Goal: Information Seeking & Learning: Find specific fact

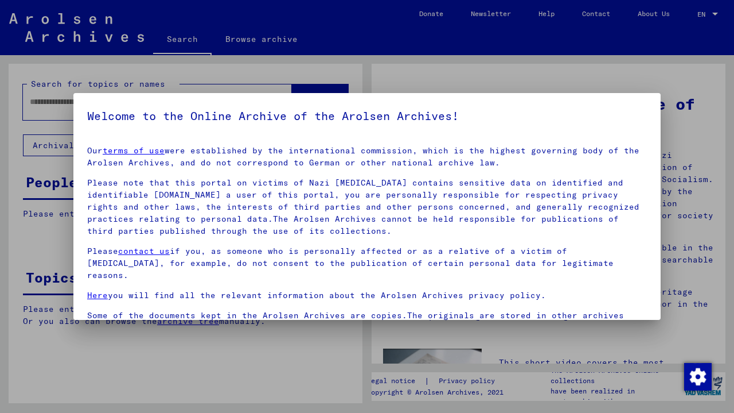
click at [156, 111] on h5 "Welcome to the Online Archive of the Arolsen Archives!" at bounding box center [367, 116] width 560 height 18
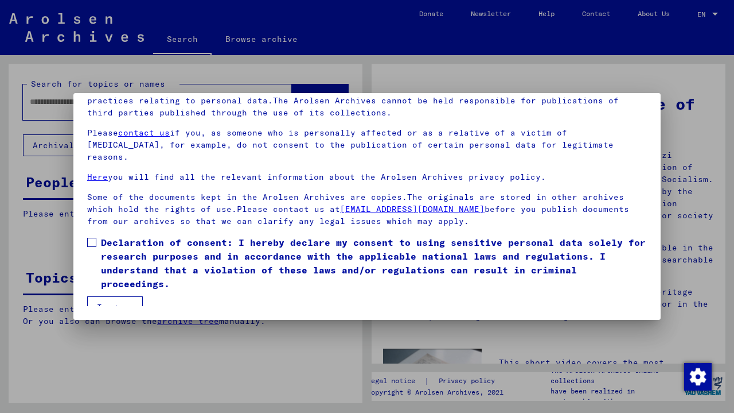
click at [94, 238] on span at bounding box center [91, 242] width 9 height 9
click at [118, 296] on button "I agree" at bounding box center [115, 307] width 56 height 22
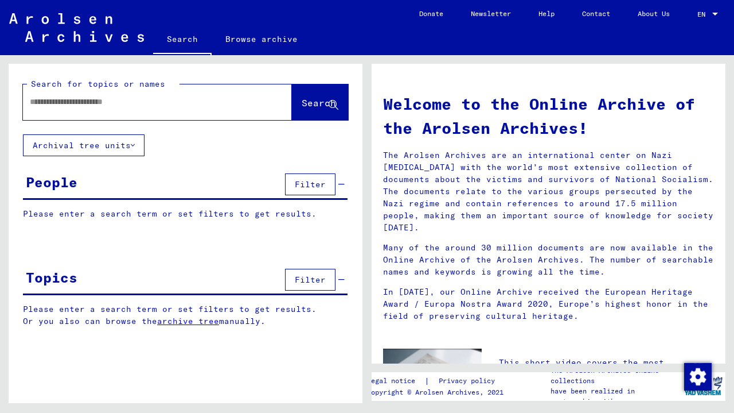
click at [90, 104] on input "text" at bounding box center [144, 102] width 228 height 12
type input "*"
type input "**********"
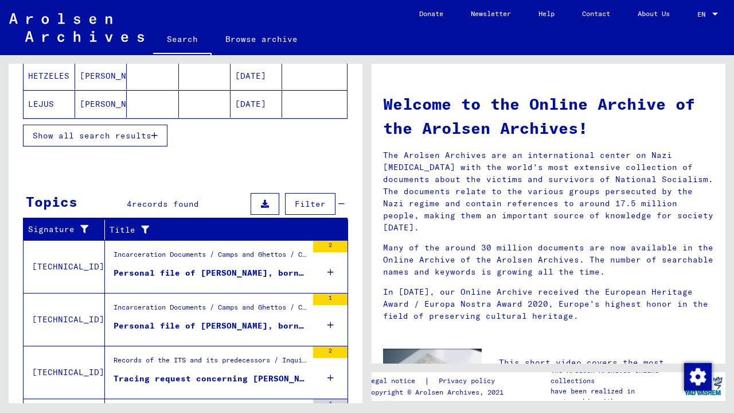
scroll to position [268, 0]
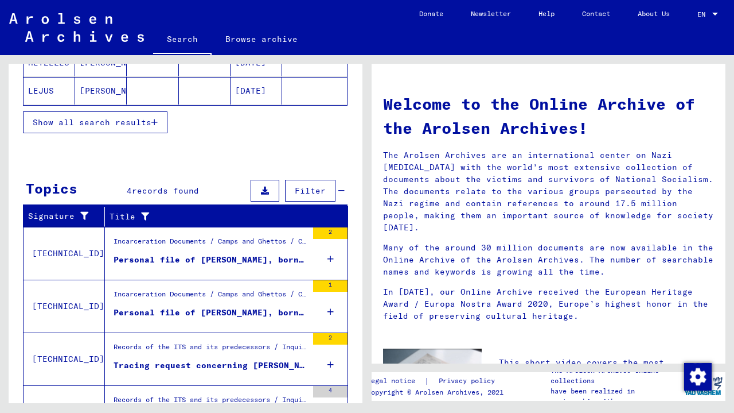
click at [134, 258] on div "Personal file of [PERSON_NAME], born on [DEMOGRAPHIC_DATA]" at bounding box center [211, 260] width 194 height 12
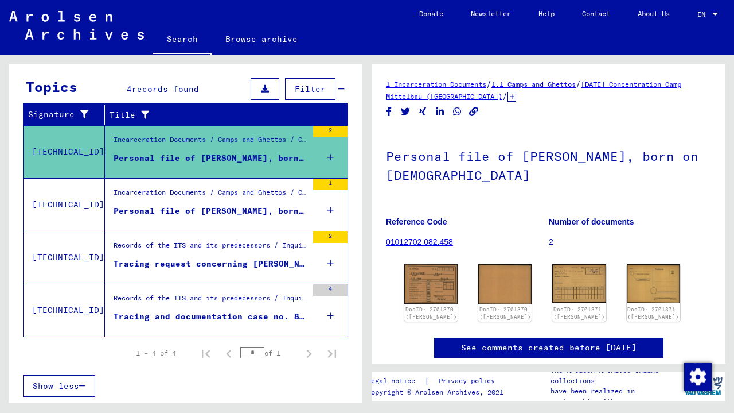
click at [217, 199] on div "Incarceration Documents / Camps and Ghettos / Concentration Camp Mittelbau ([PE…" at bounding box center [211, 195] width 194 height 16
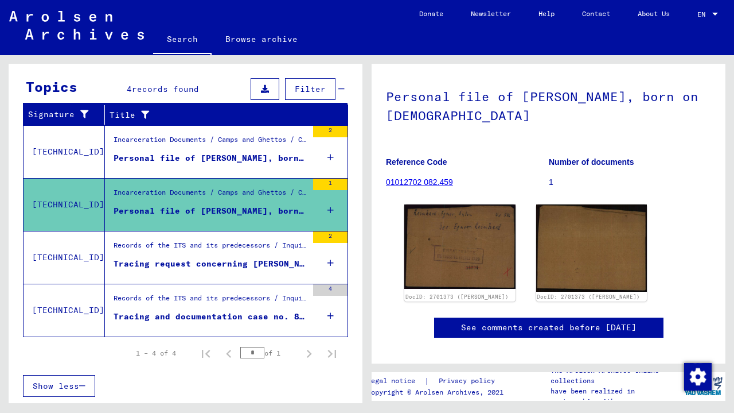
scroll to position [64, 0]
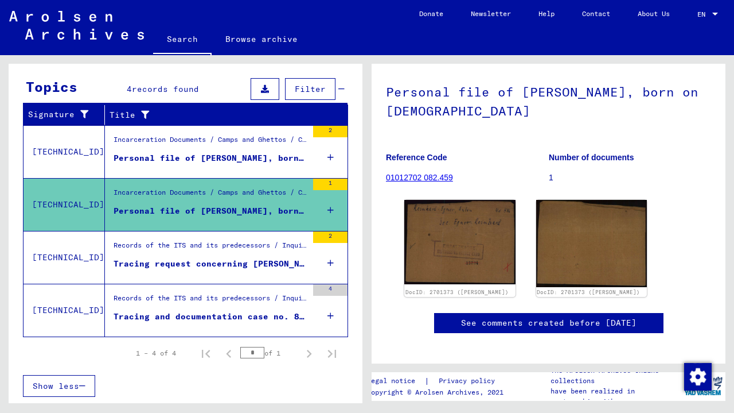
click at [241, 243] on div "Records of the ITS and its predecessors / Inquiry processing / ITS case files a…" at bounding box center [211, 248] width 194 height 16
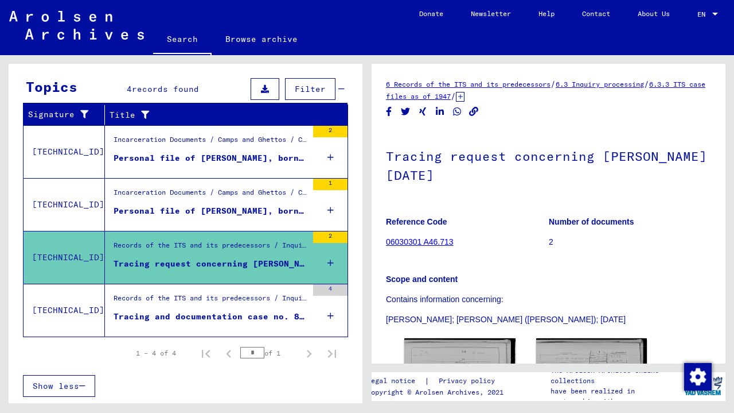
click at [209, 295] on div "Records of the ITS and its predecessors / Inquiry processing / ITS case files a…" at bounding box center [211, 301] width 194 height 16
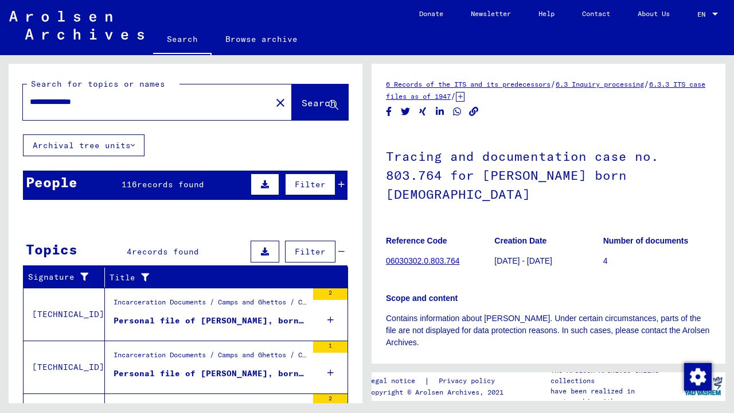
click at [101, 147] on button "Archival tree units" at bounding box center [84, 145] width 122 height 22
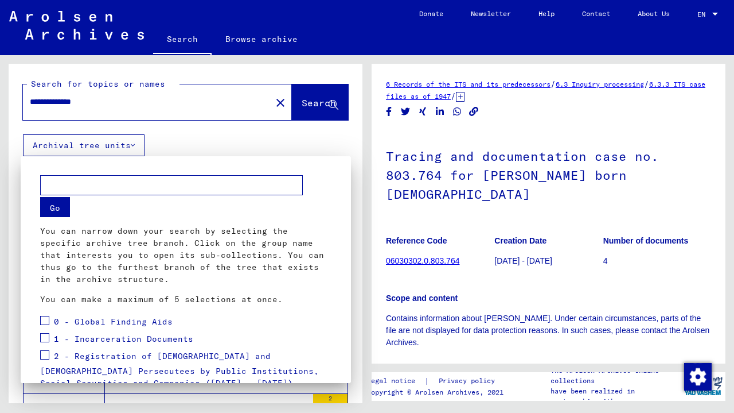
scroll to position [196, 0]
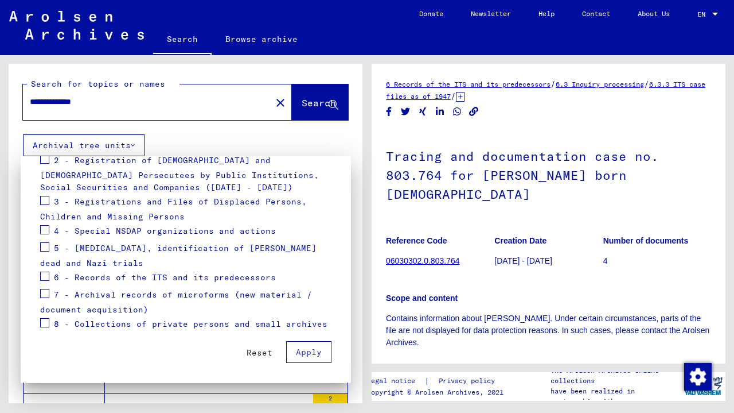
click at [310, 103] on div at bounding box center [367, 206] width 734 height 413
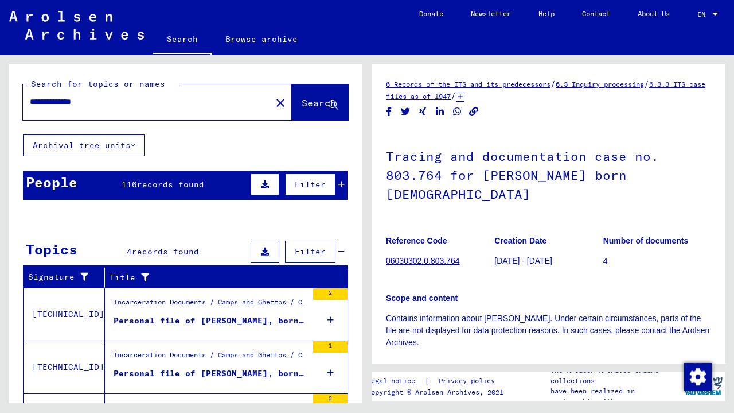
click at [310, 103] on span "Search" at bounding box center [319, 102] width 34 height 11
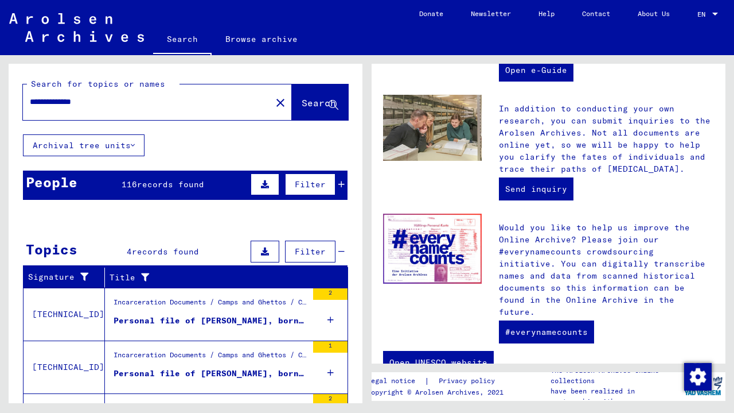
click at [301, 185] on span "Filter" at bounding box center [310, 184] width 31 height 10
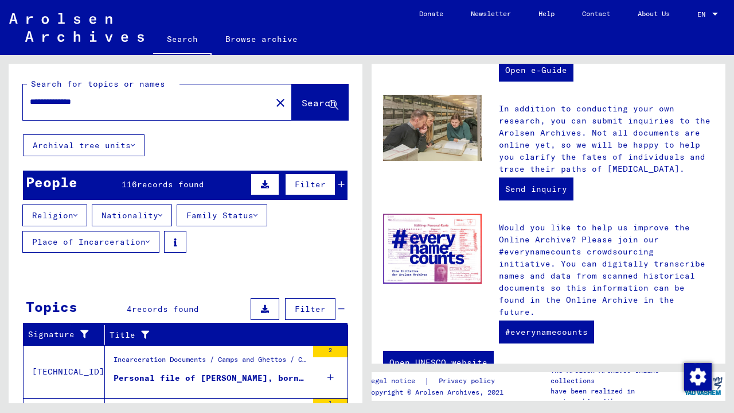
click at [269, 182] on icon at bounding box center [265, 184] width 8 height 8
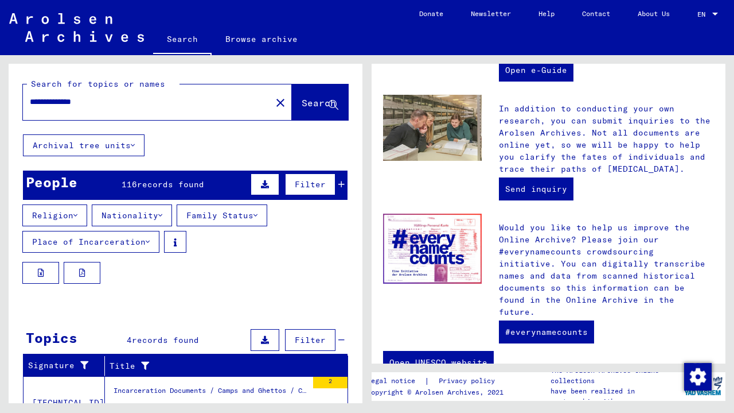
click at [300, 188] on span "Filter" at bounding box center [310, 184] width 31 height 10
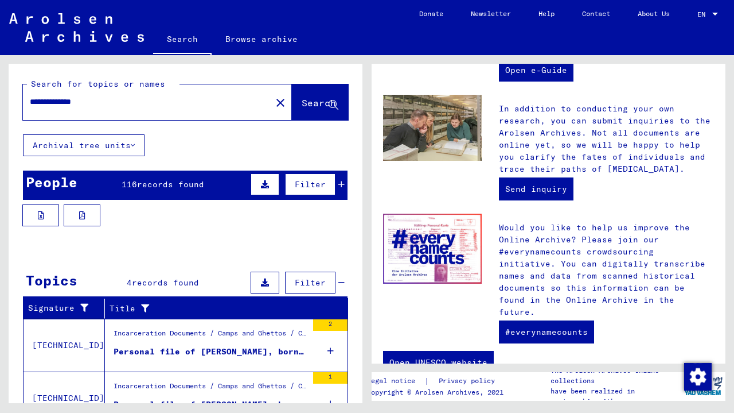
click at [65, 176] on div "People" at bounding box center [52, 182] width 52 height 21
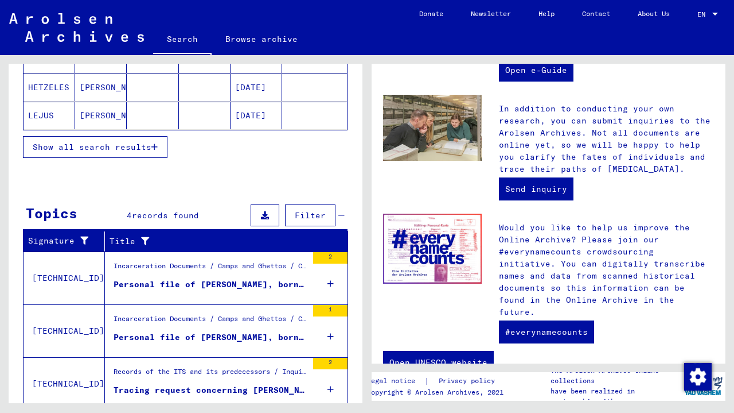
scroll to position [192, 0]
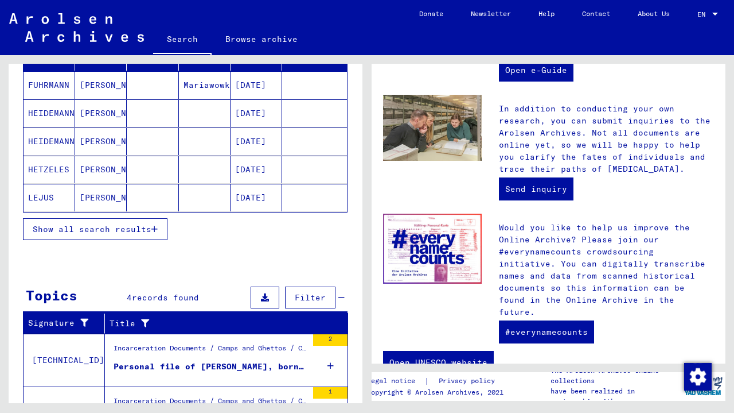
click at [86, 228] on span "Show all search results" at bounding box center [92, 229] width 119 height 10
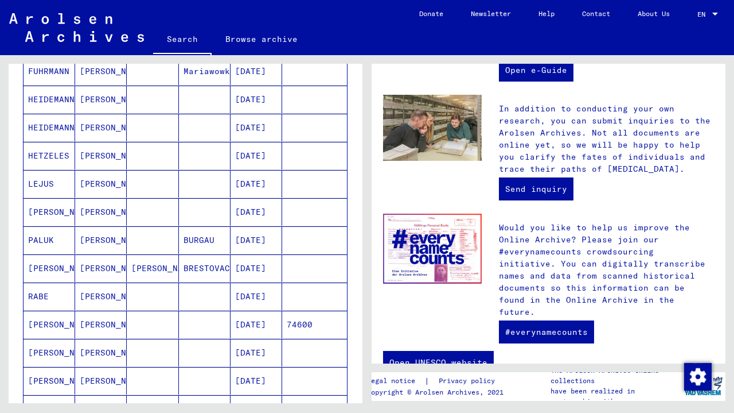
scroll to position [134, 0]
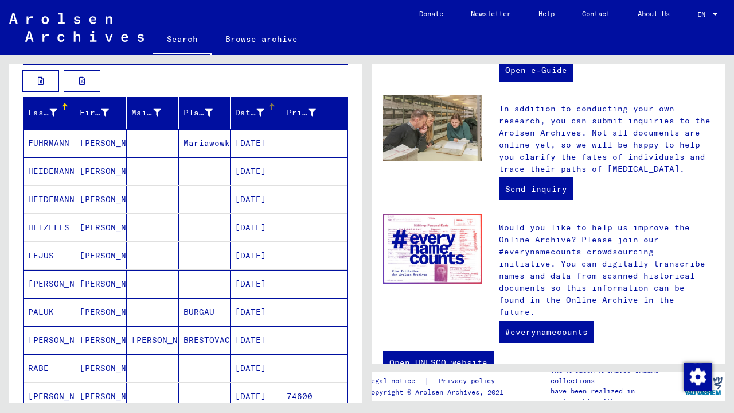
click at [256, 115] on icon at bounding box center [260, 112] width 8 height 8
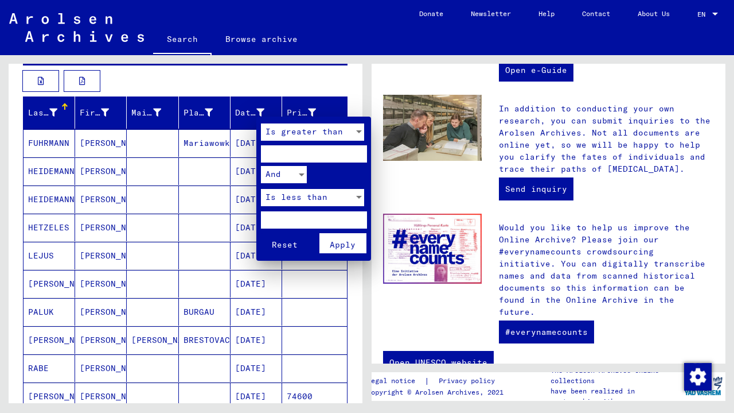
click at [220, 242] on div at bounding box center [367, 206] width 734 height 413
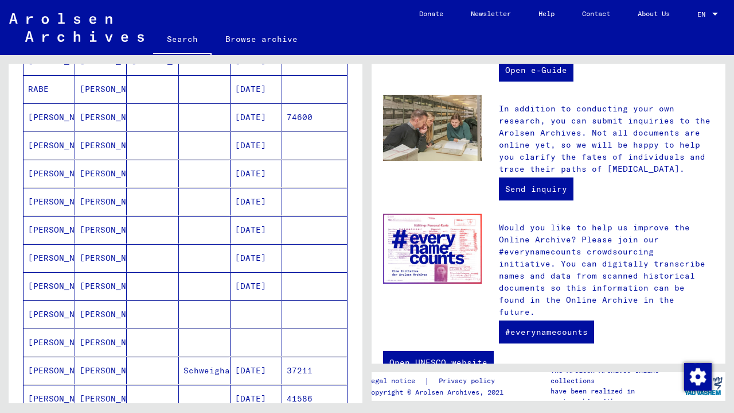
scroll to position [407, 0]
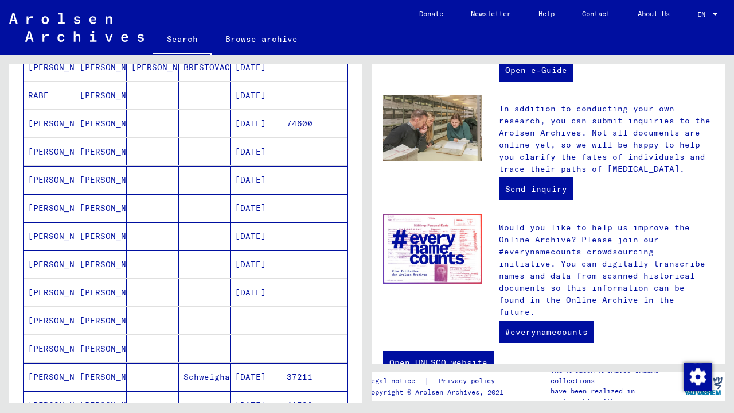
click at [258, 123] on mat-cell "[DATE]" at bounding box center [257, 124] width 52 height 28
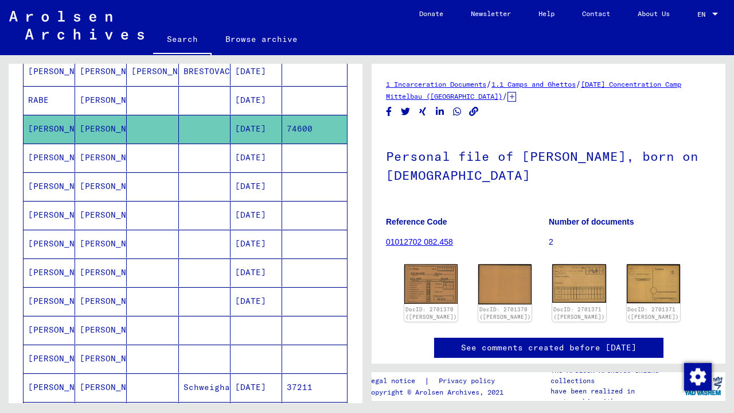
click at [249, 153] on mat-cell "[DATE]" at bounding box center [257, 157] width 52 height 28
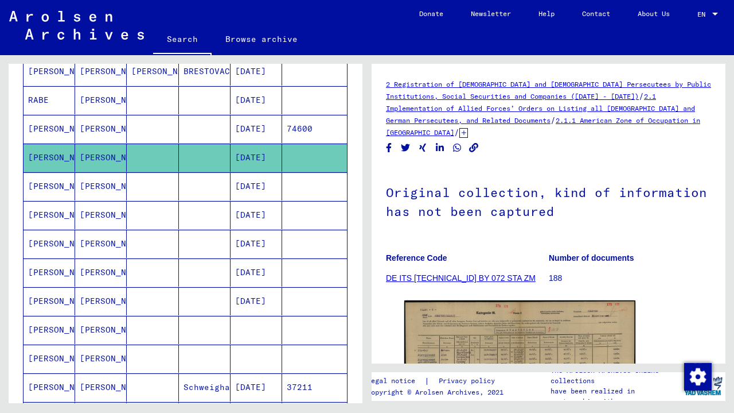
click at [254, 189] on mat-cell "[DATE]" at bounding box center [257, 186] width 52 height 28
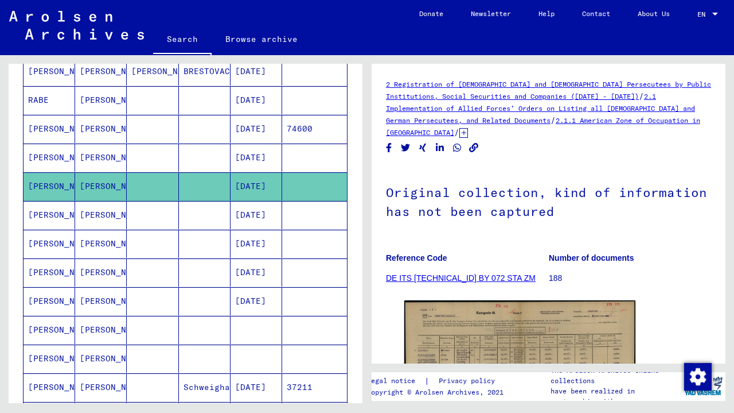
click at [251, 215] on mat-cell "[DATE]" at bounding box center [257, 215] width 52 height 28
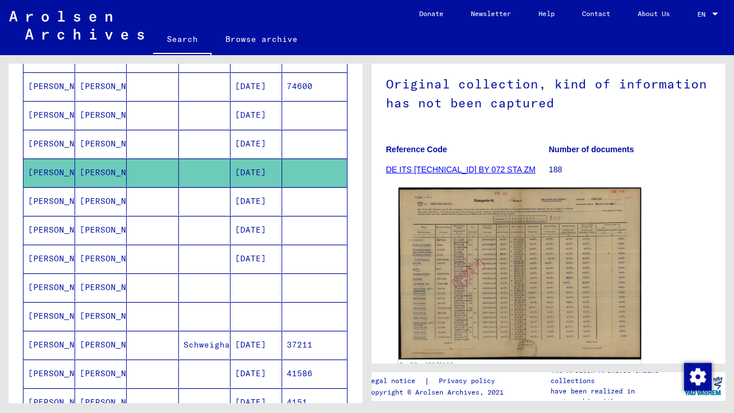
scroll to position [112, 0]
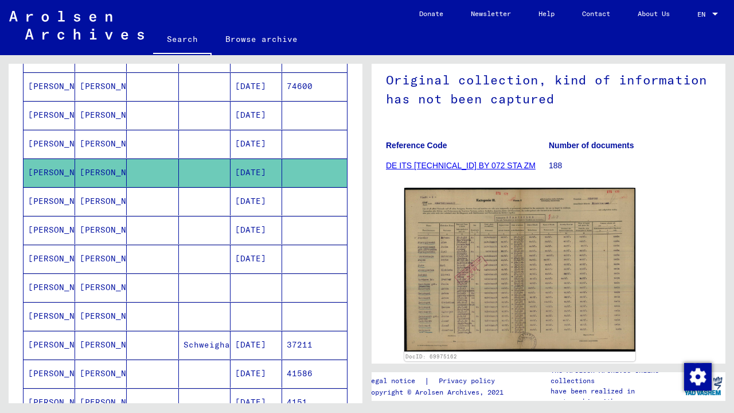
click at [255, 202] on mat-cell "[DATE]" at bounding box center [257, 201] width 52 height 28
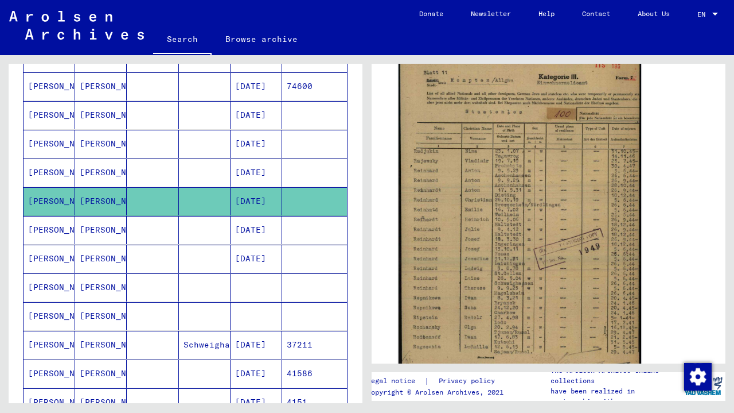
scroll to position [242, 0]
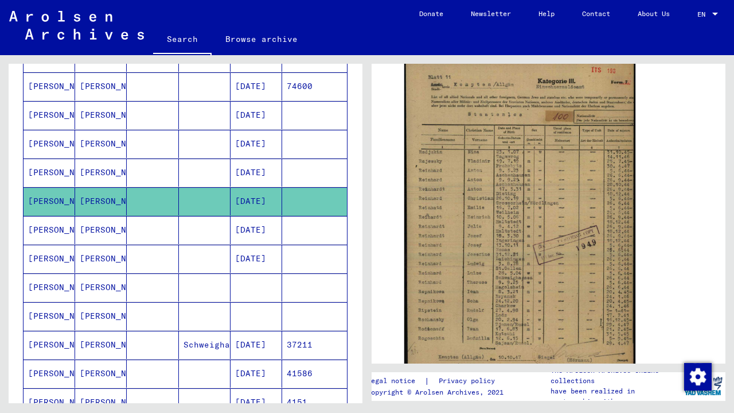
click at [50, 169] on mat-cell "[PERSON_NAME]" at bounding box center [50, 172] width 52 height 28
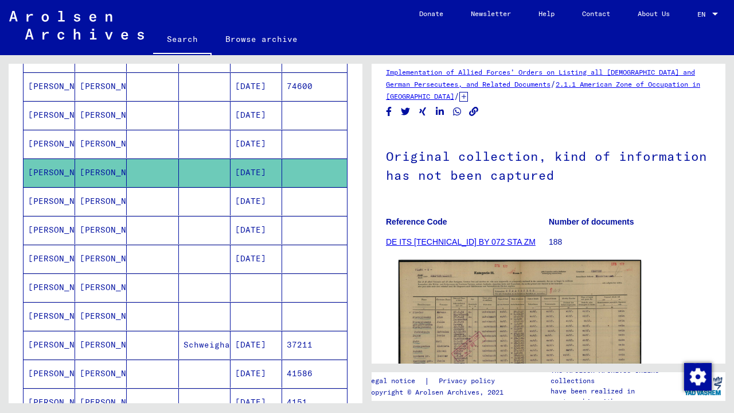
scroll to position [44, 0]
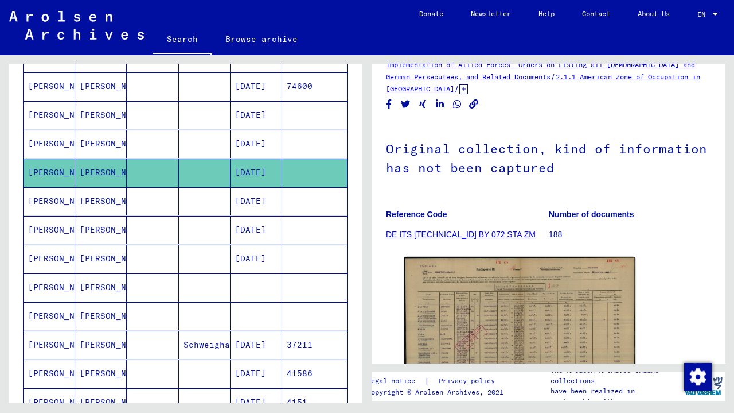
click at [66, 117] on mat-cell "[PERSON_NAME]" at bounding box center [50, 115] width 52 height 28
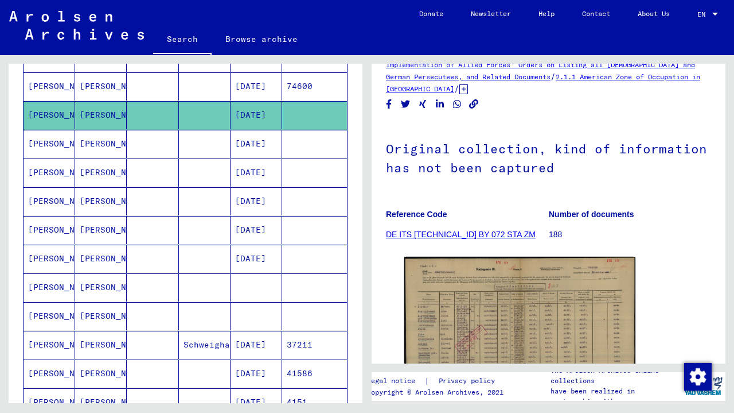
click at [57, 100] on mat-cell "[PERSON_NAME]" at bounding box center [50, 86] width 52 height 28
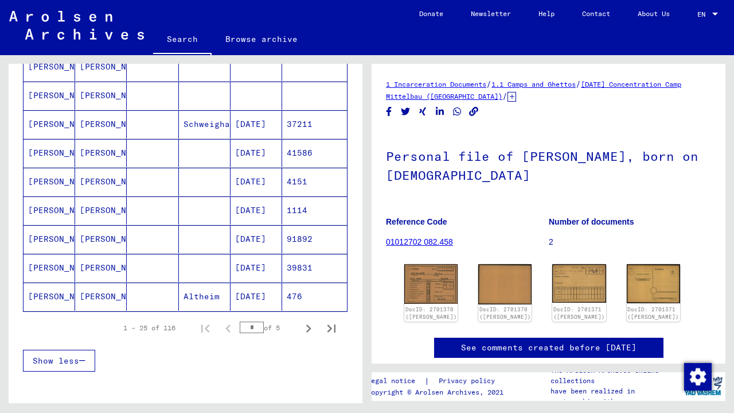
scroll to position [671, 0]
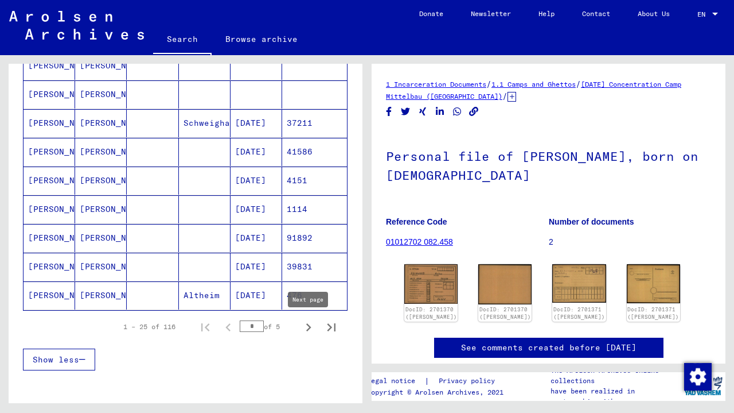
click at [306, 329] on icon "Next page" at bounding box center [309, 327] width 16 height 16
type input "*"
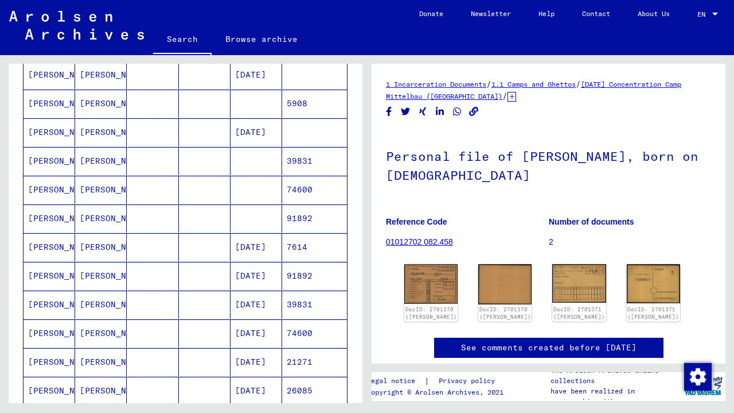
scroll to position [204, 0]
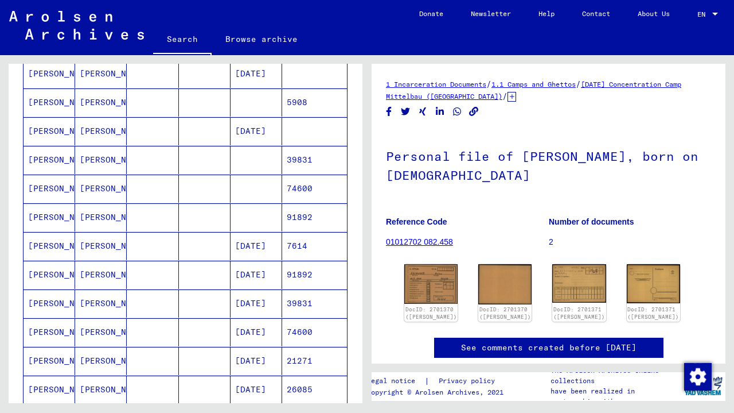
click at [240, 267] on mat-cell "[DATE]" at bounding box center [257, 275] width 52 height 28
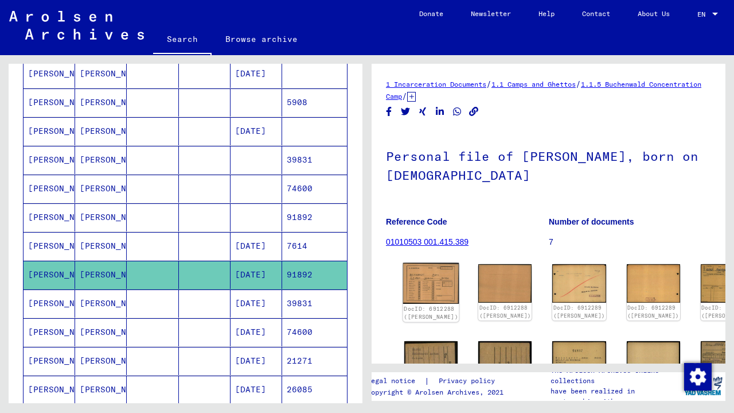
click at [420, 273] on img at bounding box center [431, 283] width 56 height 41
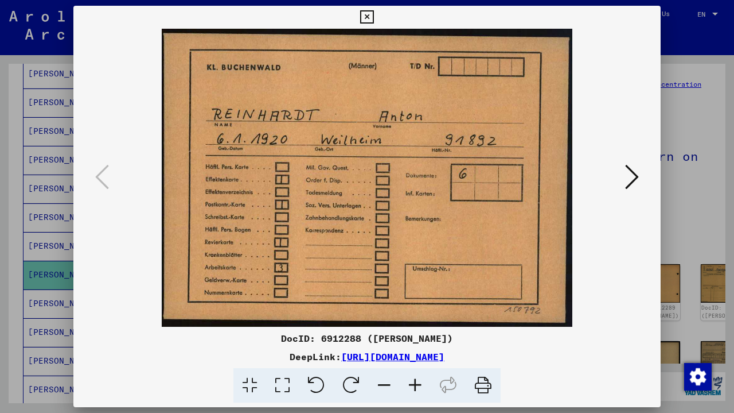
click at [638, 178] on icon at bounding box center [632, 177] width 14 height 28
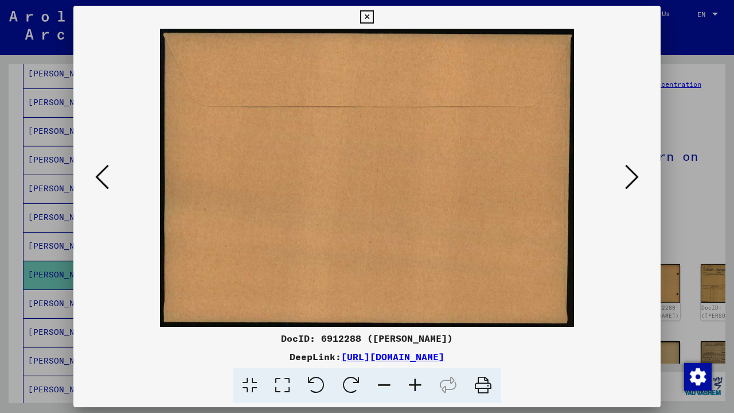
click at [638, 178] on icon at bounding box center [632, 177] width 14 height 28
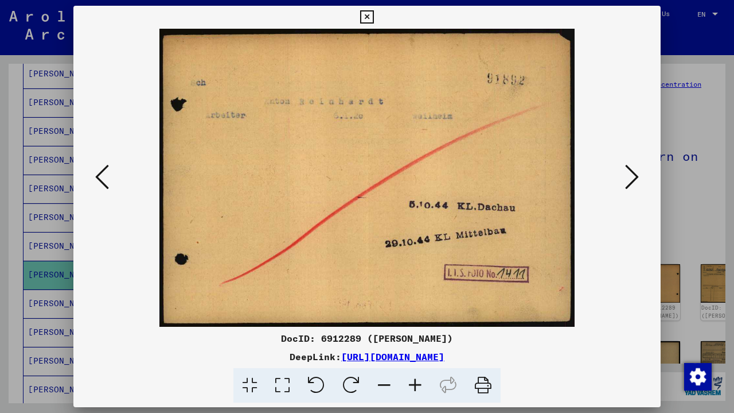
click at [638, 178] on icon at bounding box center [632, 177] width 14 height 28
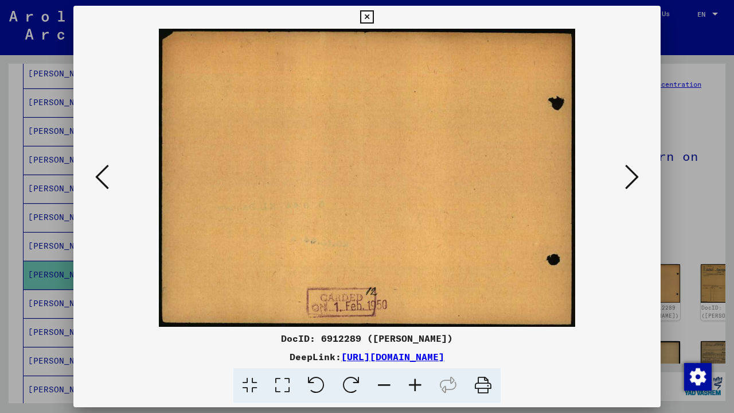
click at [638, 178] on icon at bounding box center [632, 177] width 14 height 28
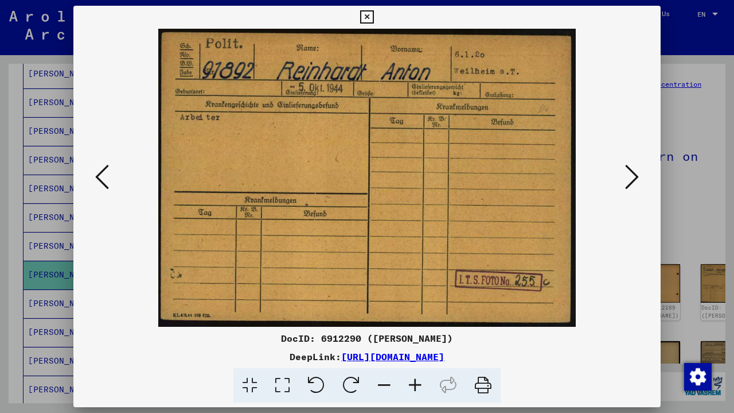
click at [638, 178] on icon at bounding box center [632, 177] width 14 height 28
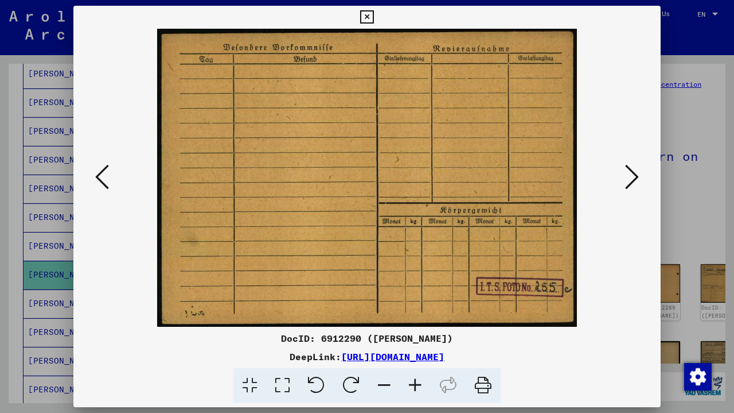
click at [638, 178] on icon at bounding box center [632, 177] width 14 height 28
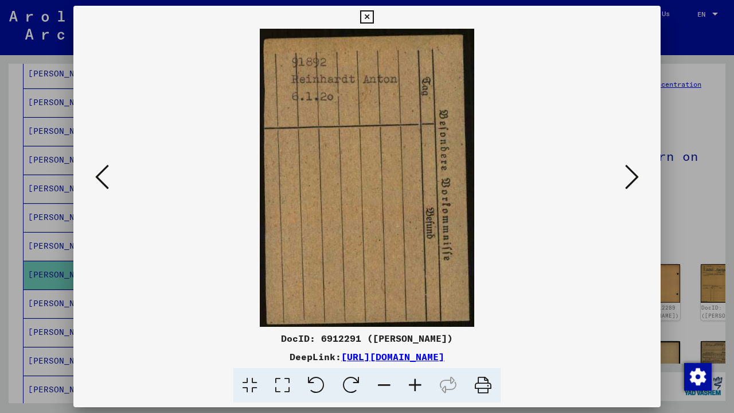
click at [638, 178] on icon at bounding box center [632, 177] width 14 height 28
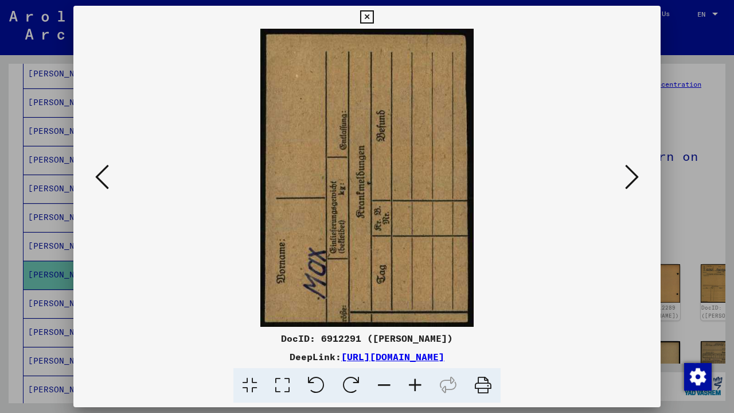
click at [638, 178] on icon at bounding box center [632, 177] width 14 height 28
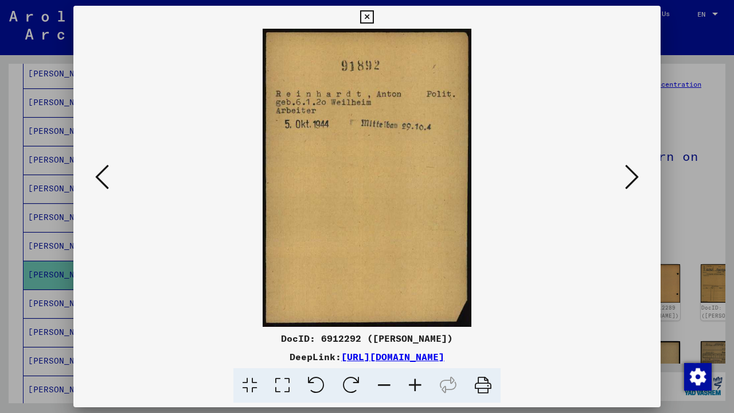
click at [374, 21] on icon at bounding box center [366, 17] width 13 height 14
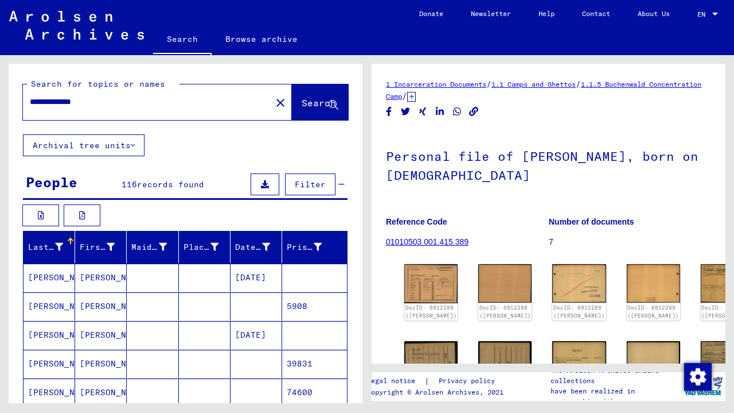
click at [128, 144] on button "Archival tree units" at bounding box center [84, 145] width 122 height 22
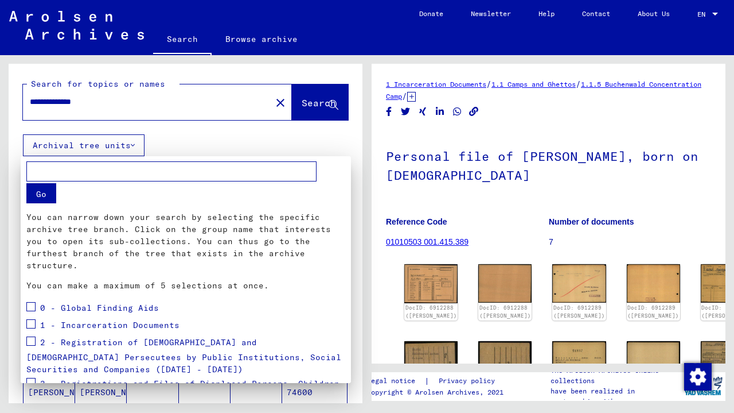
click at [188, 123] on div at bounding box center [367, 206] width 734 height 413
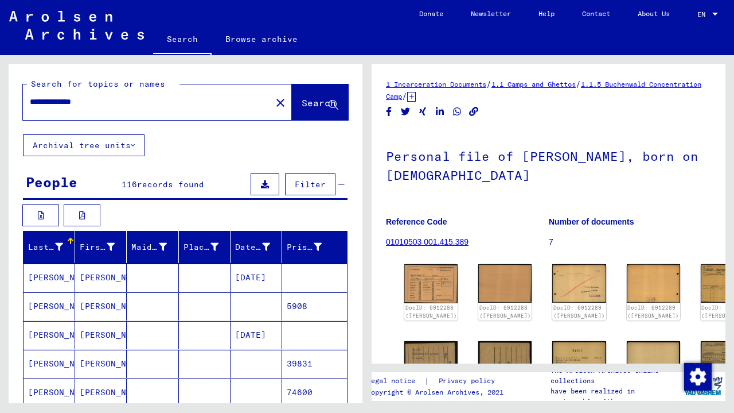
click at [320, 100] on span "Search" at bounding box center [319, 102] width 34 height 11
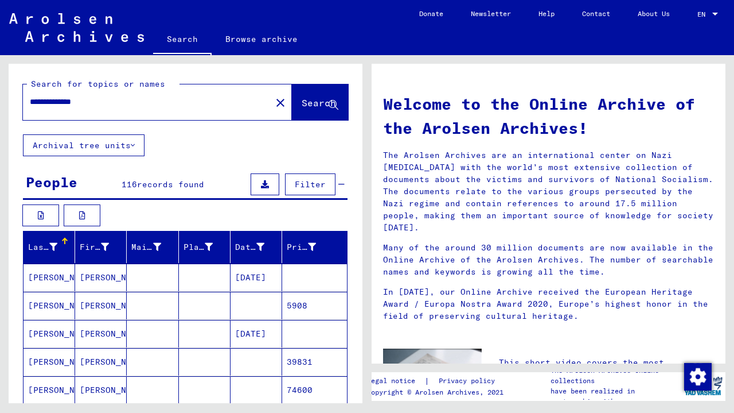
click at [301, 187] on span "Filter" at bounding box center [310, 184] width 31 height 10
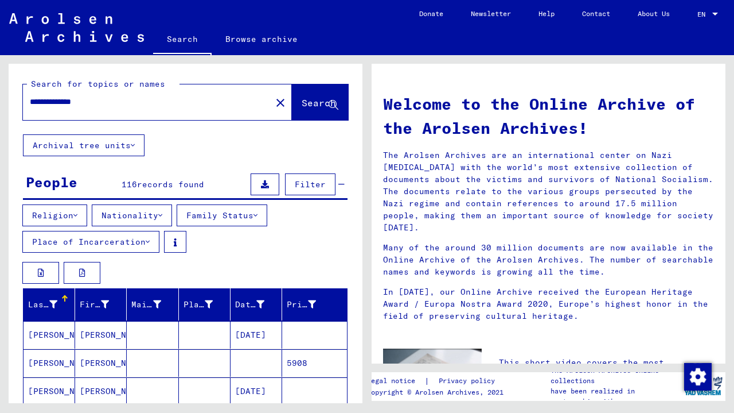
click at [84, 217] on button "Religion" at bounding box center [54, 215] width 65 height 22
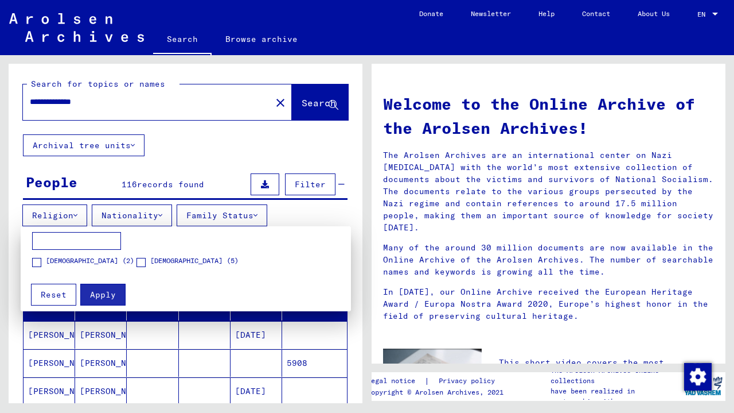
click at [61, 295] on span "Reset" at bounding box center [54, 294] width 26 height 10
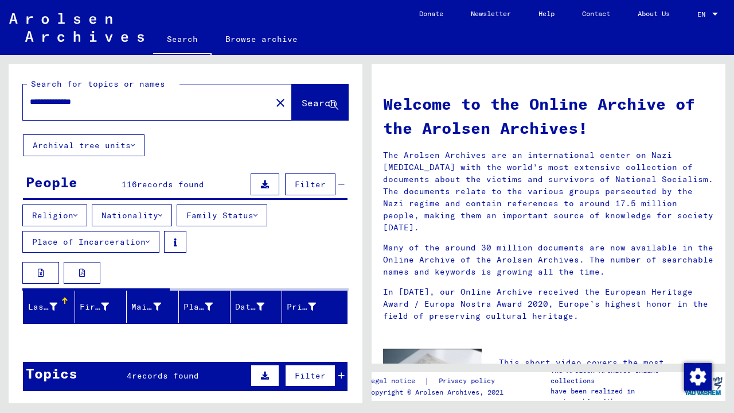
click at [146, 220] on button "Nationality" at bounding box center [132, 215] width 80 height 22
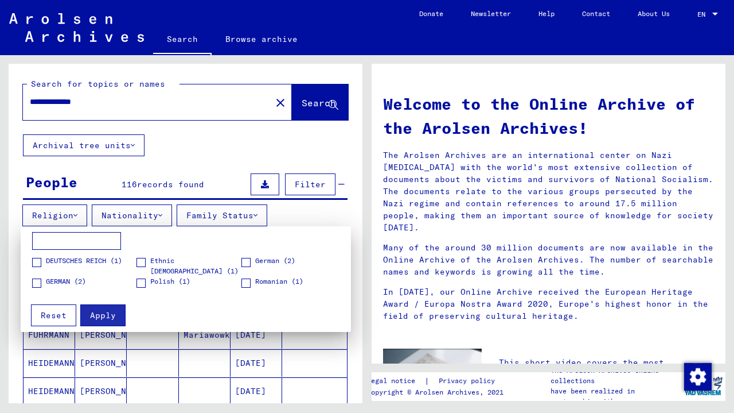
click at [245, 217] on div at bounding box center [367, 206] width 734 height 413
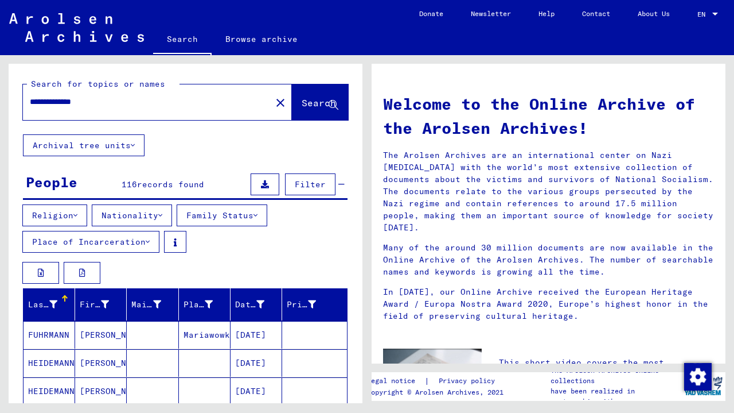
click at [150, 243] on icon at bounding box center [148, 242] width 4 height 8
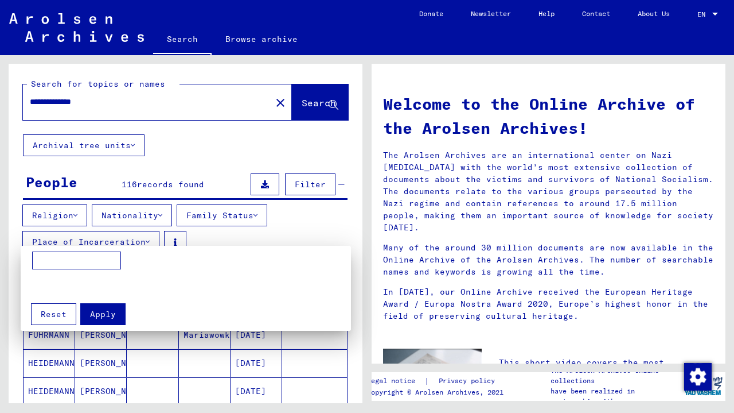
click at [82, 265] on input at bounding box center [76, 260] width 89 height 18
type input "**********"
click at [102, 311] on span "Apply" at bounding box center [103, 314] width 26 height 10
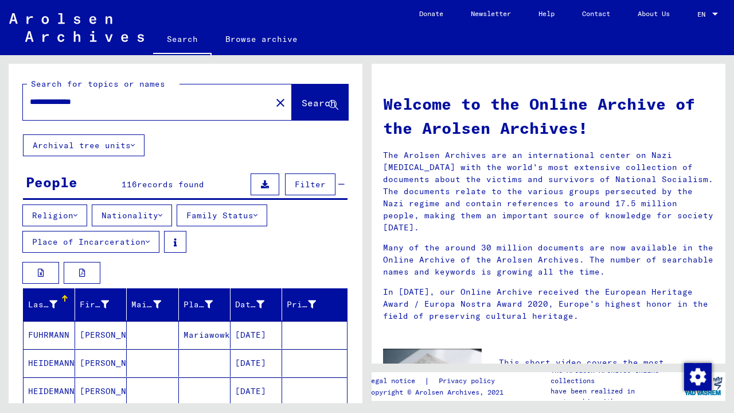
click at [128, 105] on input "**********" at bounding box center [144, 102] width 228 height 12
type input "**********"
drag, startPoint x: 133, startPoint y: 99, endPoint x: 0, endPoint y: 101, distance: 133.1
click at [0, 101] on div "**********" at bounding box center [183, 229] width 367 height 348
type input "*"
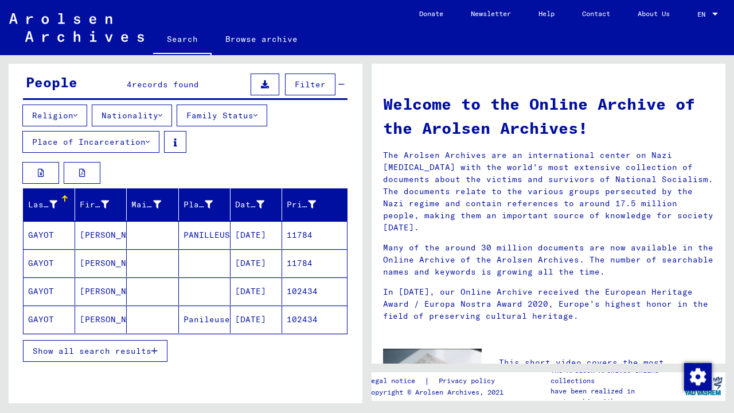
scroll to position [101, 0]
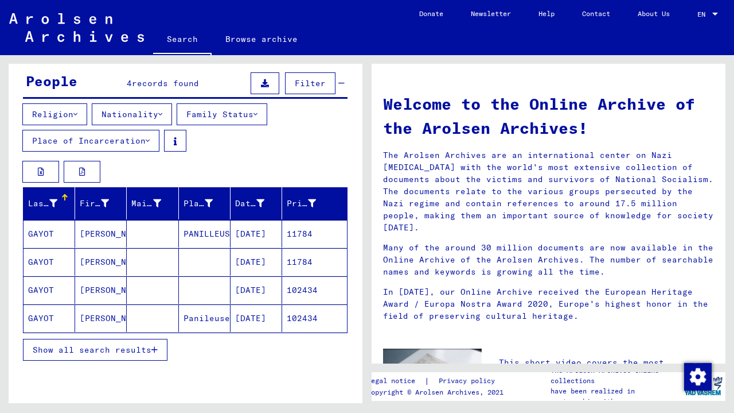
type input "**********"
click at [259, 238] on mat-cell "[DATE]" at bounding box center [257, 234] width 52 height 28
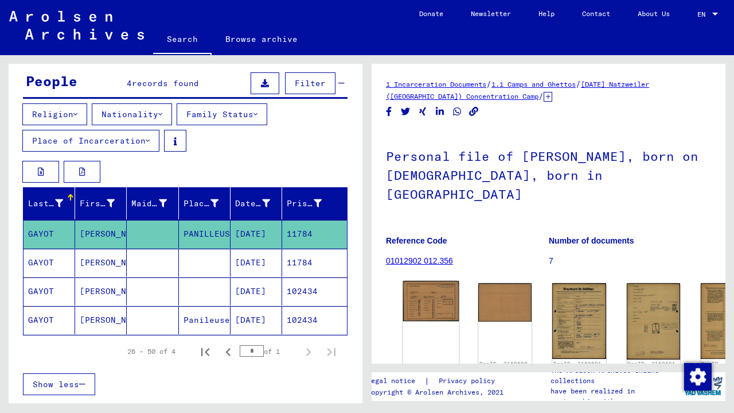
click at [422, 281] on img at bounding box center [431, 301] width 56 height 40
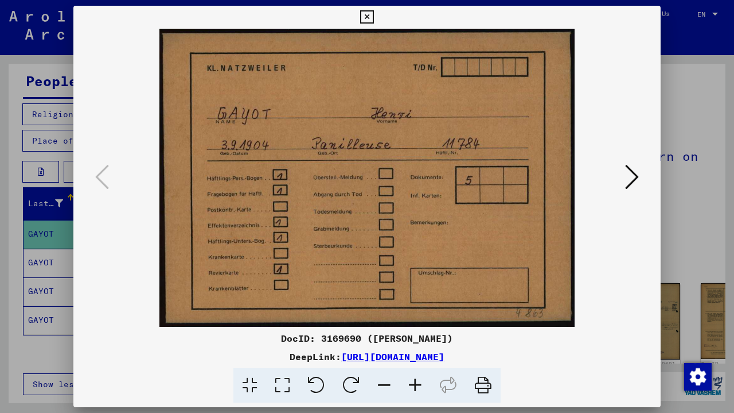
click at [627, 170] on icon at bounding box center [632, 177] width 14 height 28
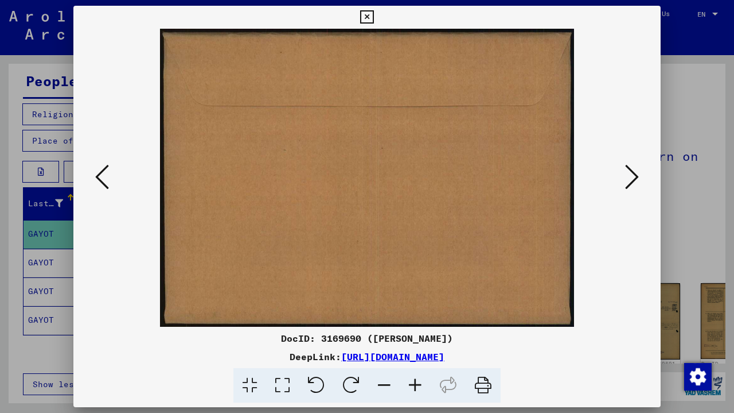
click at [627, 170] on icon at bounding box center [632, 177] width 14 height 28
